Goal: Task Accomplishment & Management: Complete application form

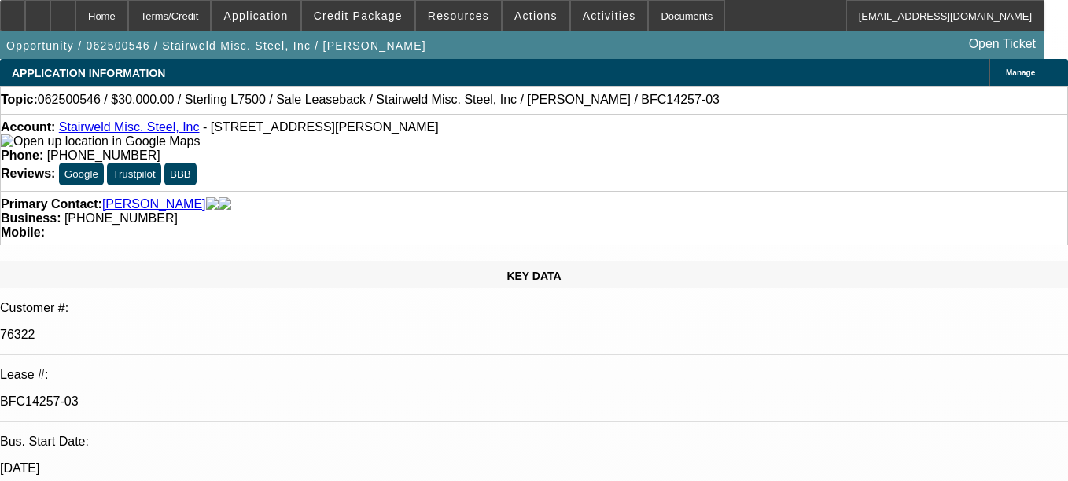
select select "0"
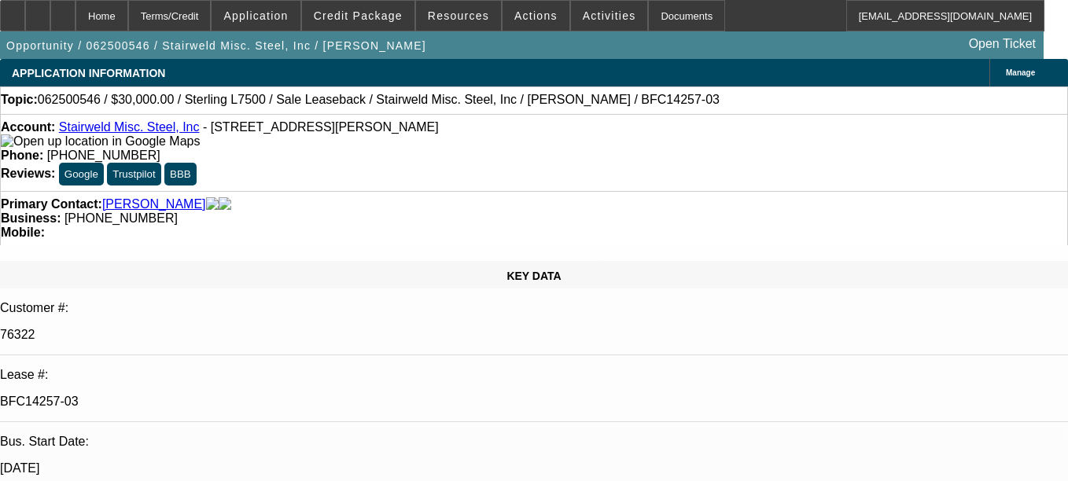
select select "0"
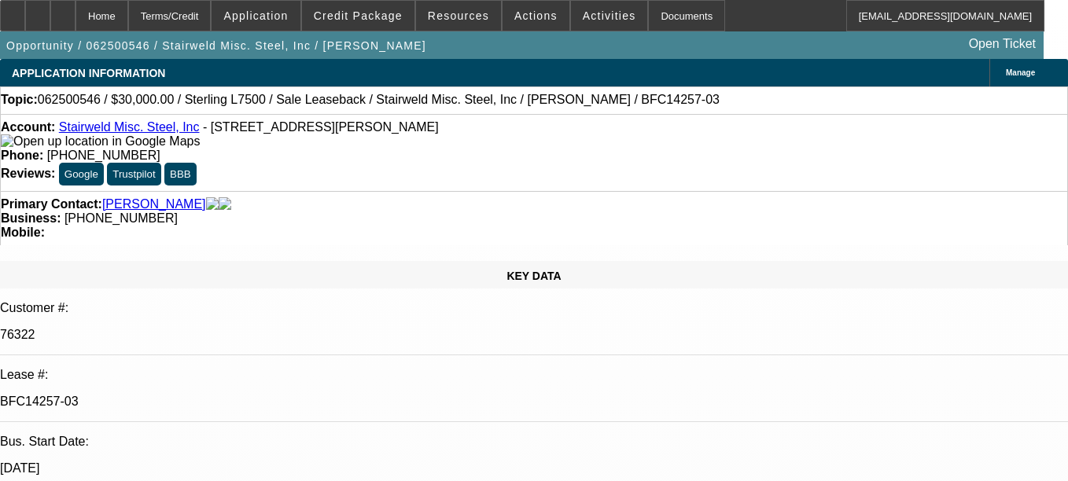
select select "2"
select select "0"
select select "1"
select select "2"
select select "6"
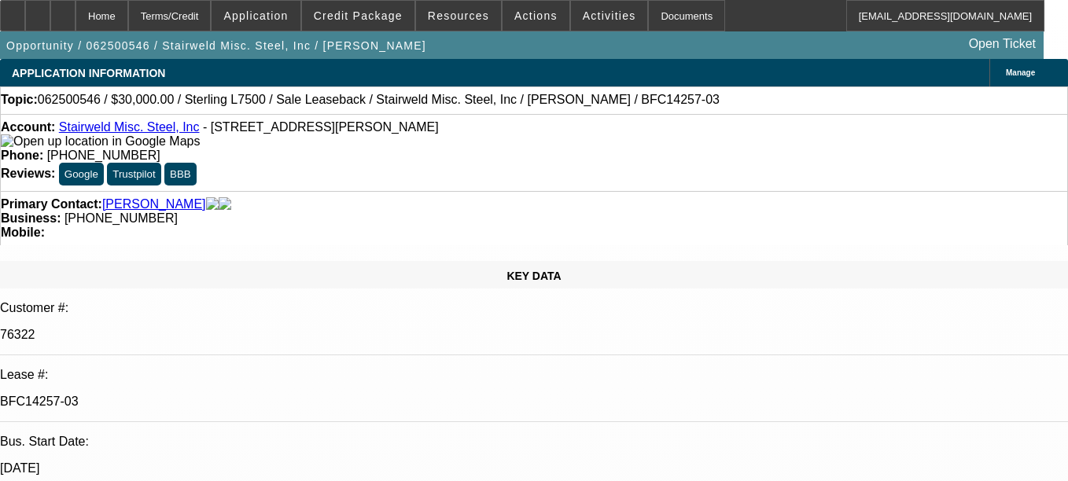
select select "1"
select select "2"
select select "6"
select select "1"
select select "2"
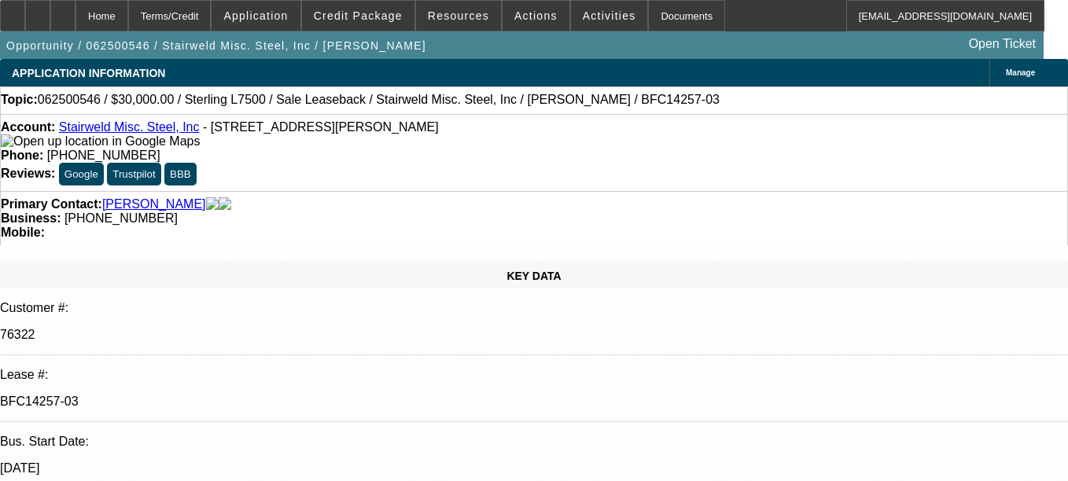
select select "6"
select select "1"
select select "2"
select select "6"
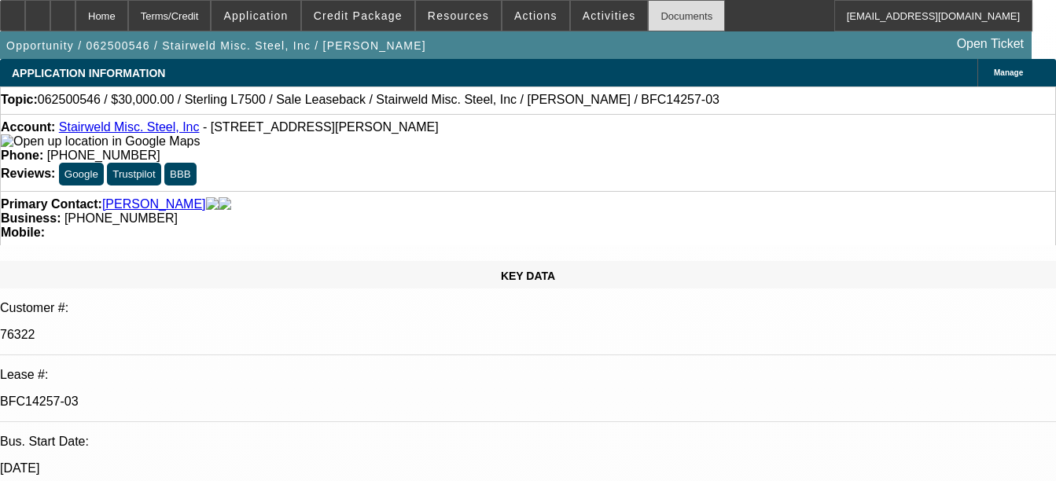
click at [661, 17] on div "Documents" at bounding box center [686, 15] width 77 height 31
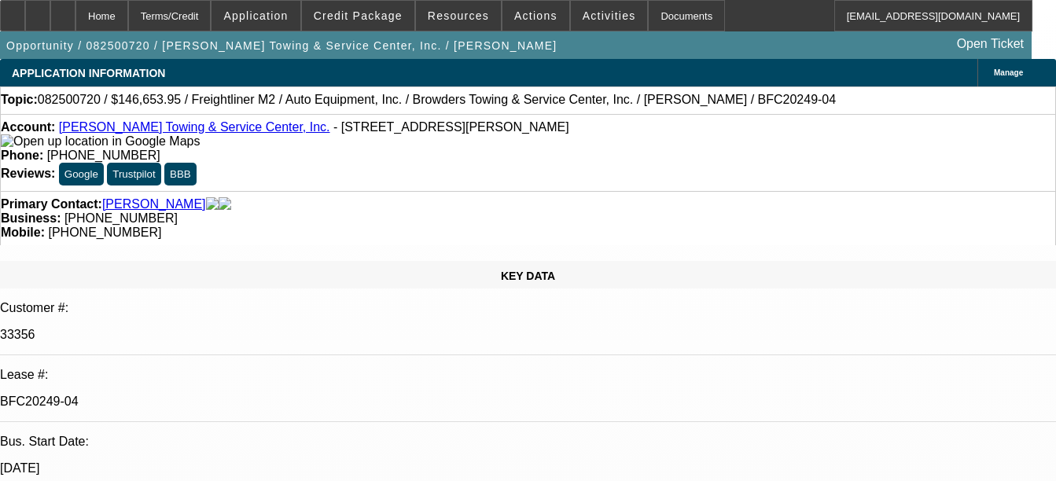
select select "0"
select select "2"
select select "0"
select select "6"
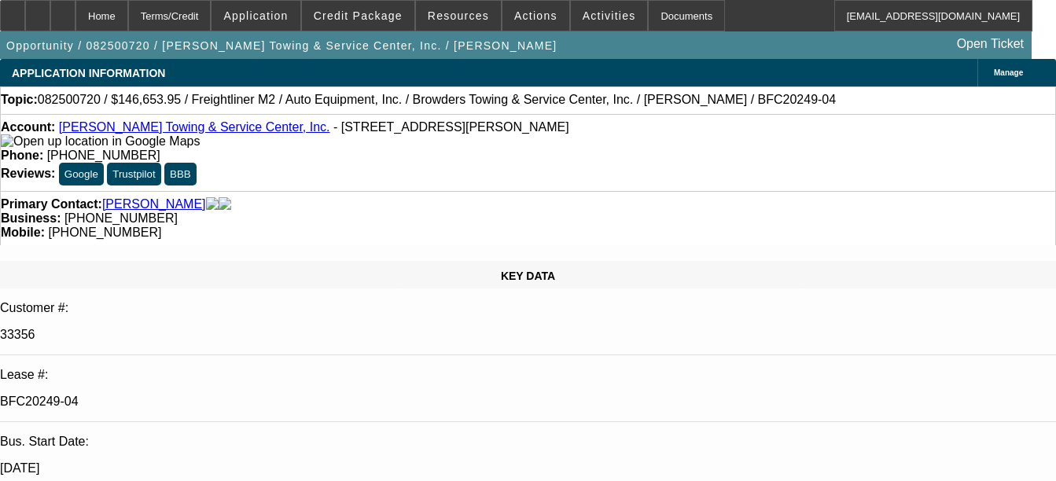
select select "0"
select select "2"
select select "0"
select select "6"
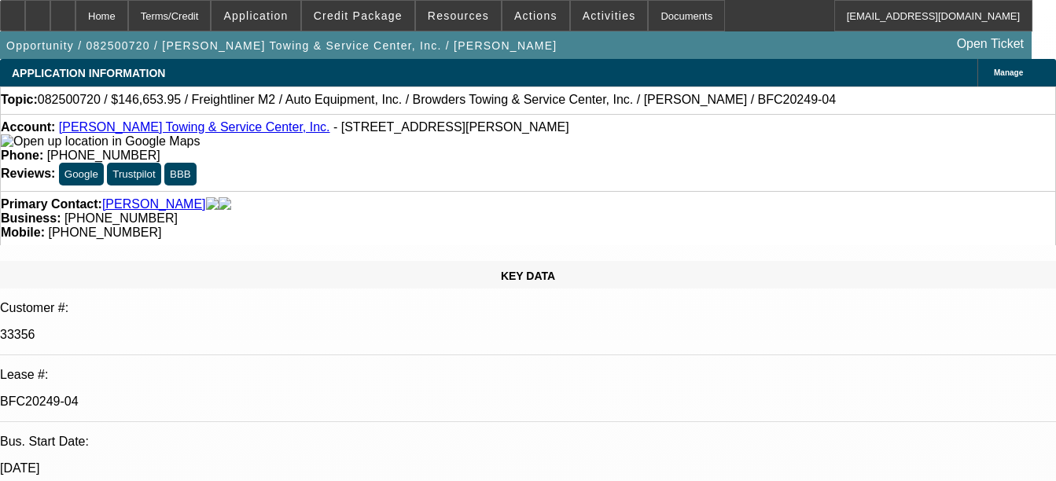
select select "0"
select select "2"
select select "0"
select select "6"
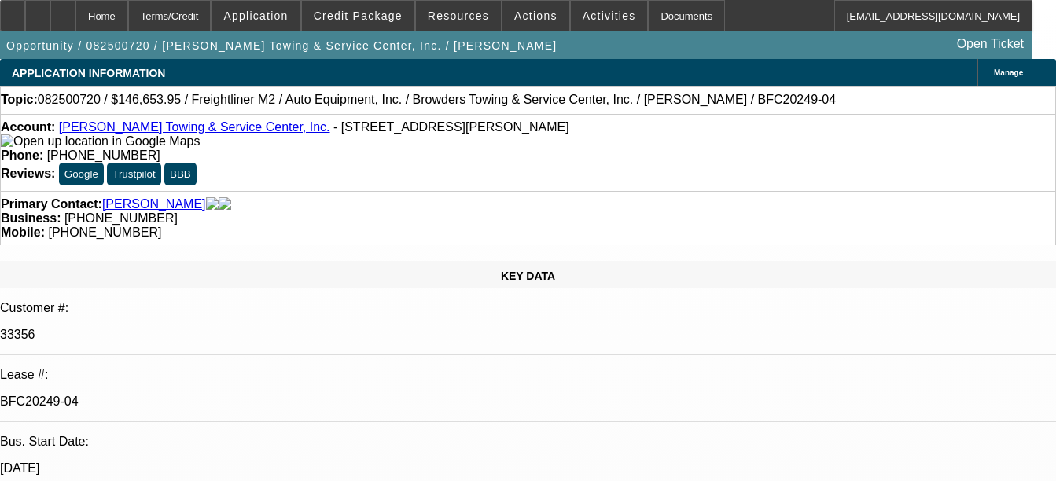
select select "0"
select select "2"
select select "0"
select select "6"
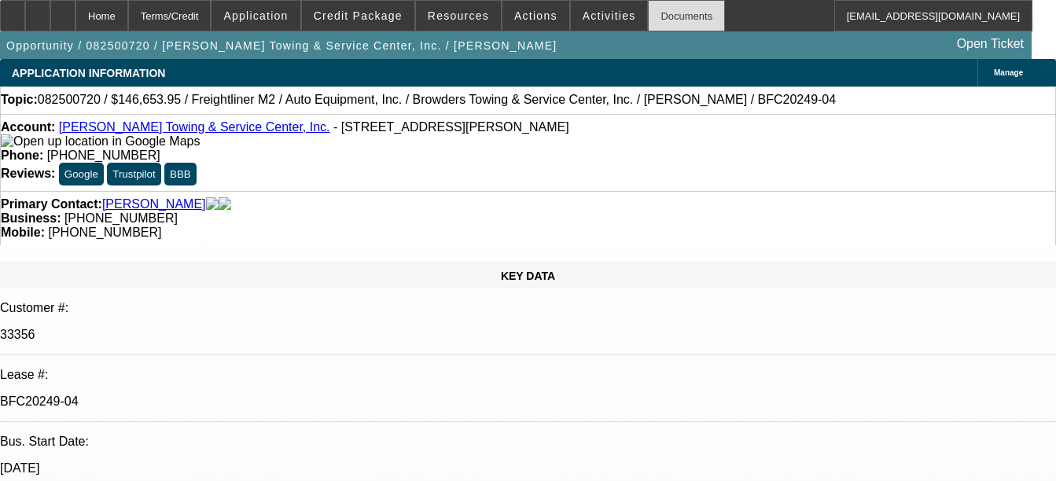
click at [652, 20] on div "Documents" at bounding box center [686, 15] width 77 height 31
